Goal: Task Accomplishment & Management: Manage account settings

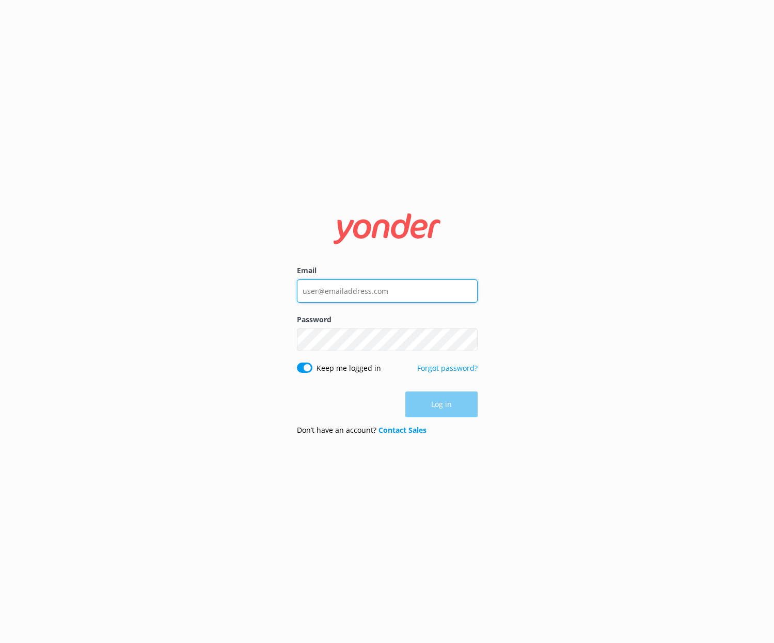
click at [357, 298] on input "Email" at bounding box center [387, 290] width 181 height 23
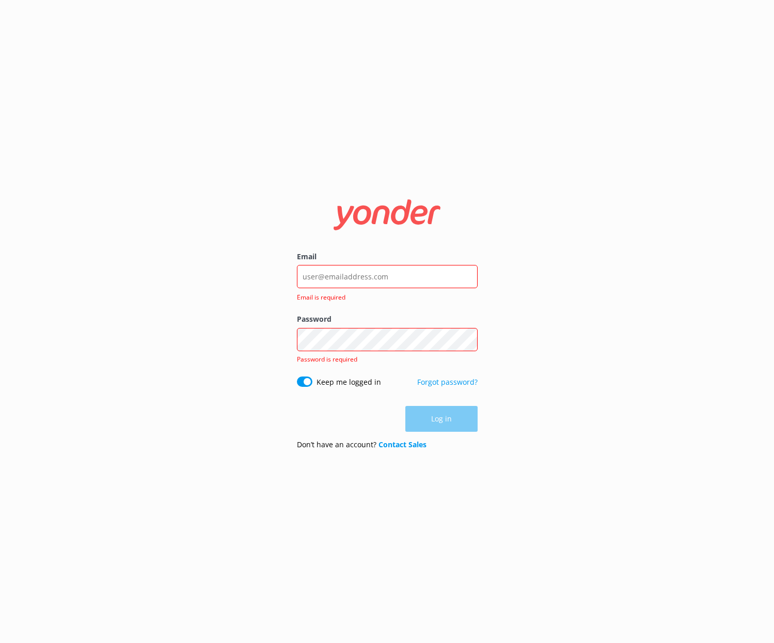
type input "[EMAIL_ADDRESS][DOMAIN_NAME]"
